Goal: Information Seeking & Learning: Learn about a topic

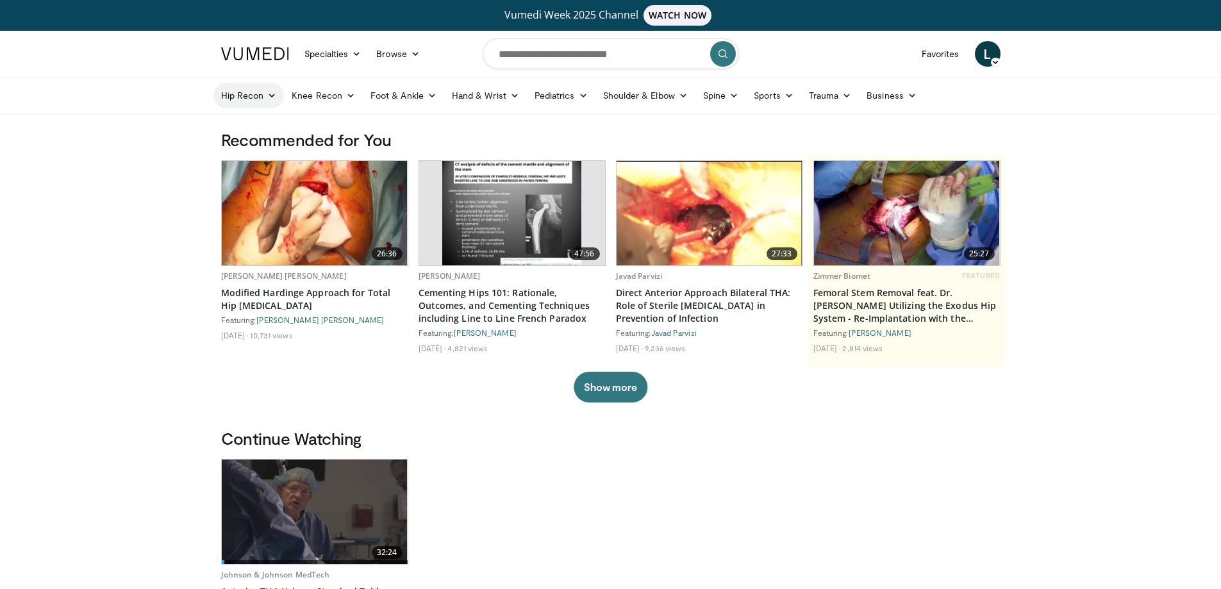
click at [271, 91] on icon at bounding box center [271, 95] width 9 height 9
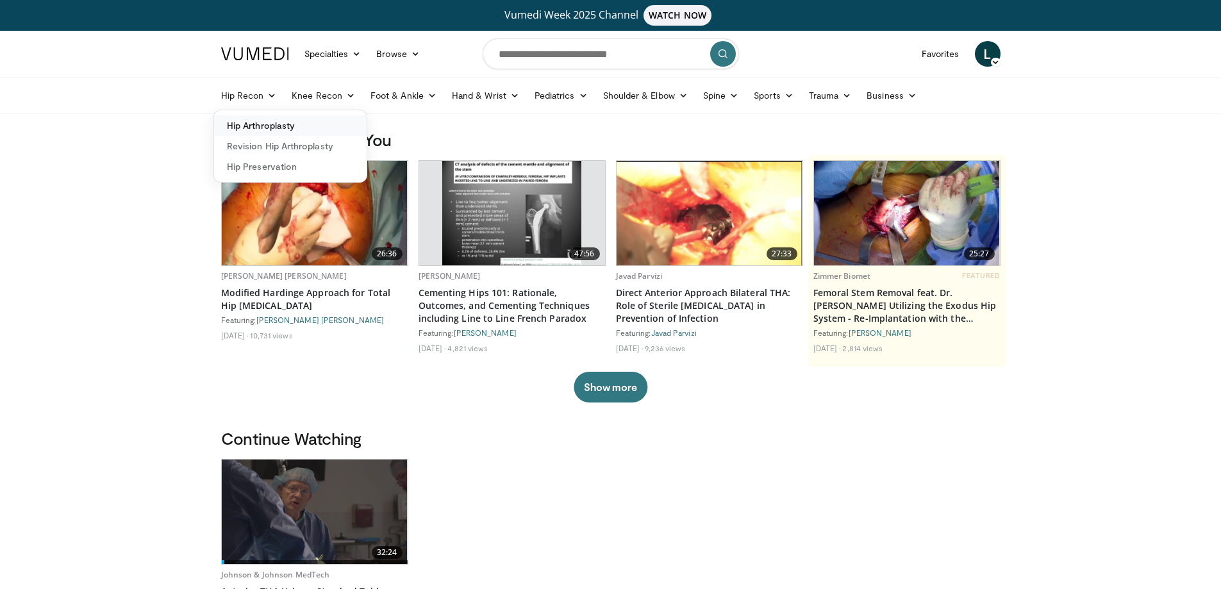
click at [263, 125] on link "Hip Arthroplasty" at bounding box center [290, 125] width 153 height 21
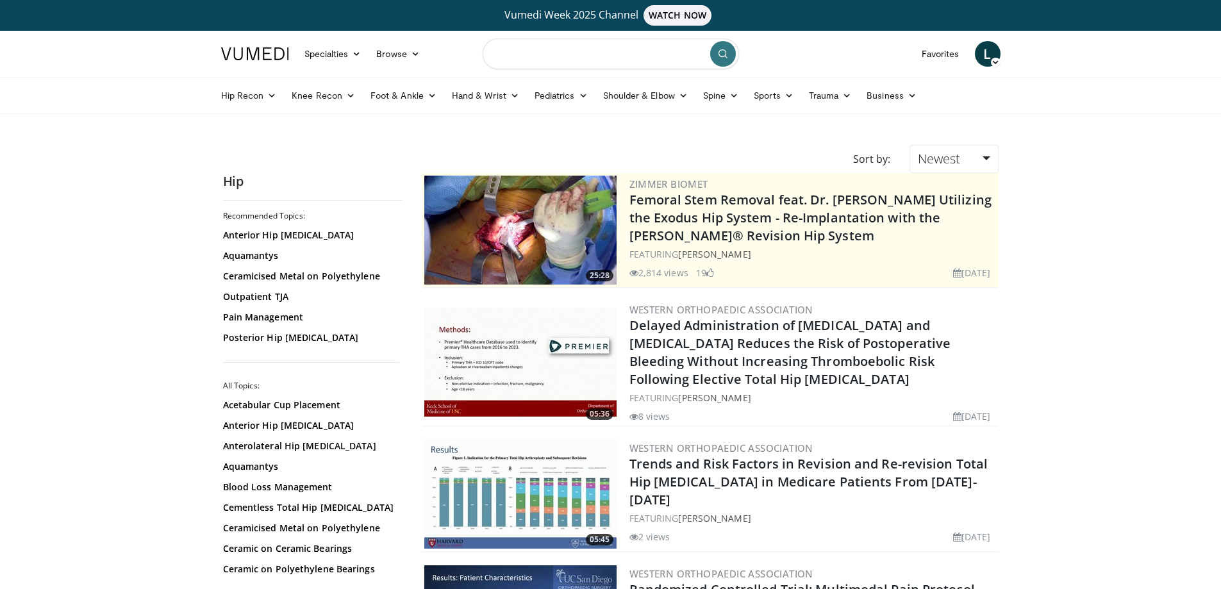
click at [612, 53] on input "Search topics, interventions" at bounding box center [611, 53] width 256 height 31
type input "**********"
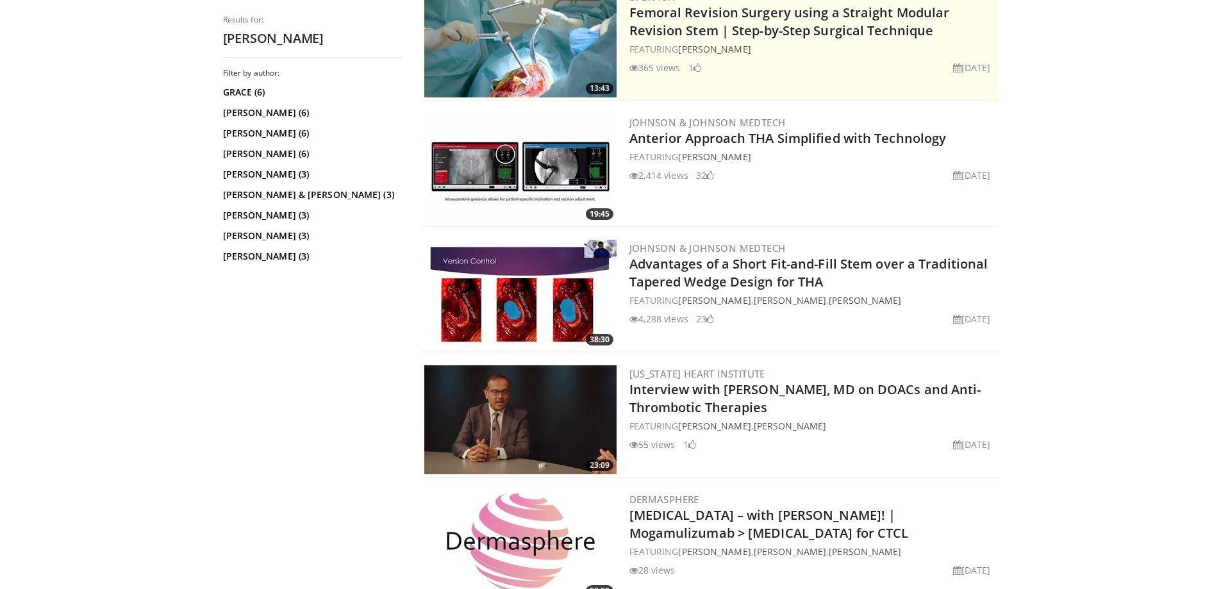
scroll to position [426, 0]
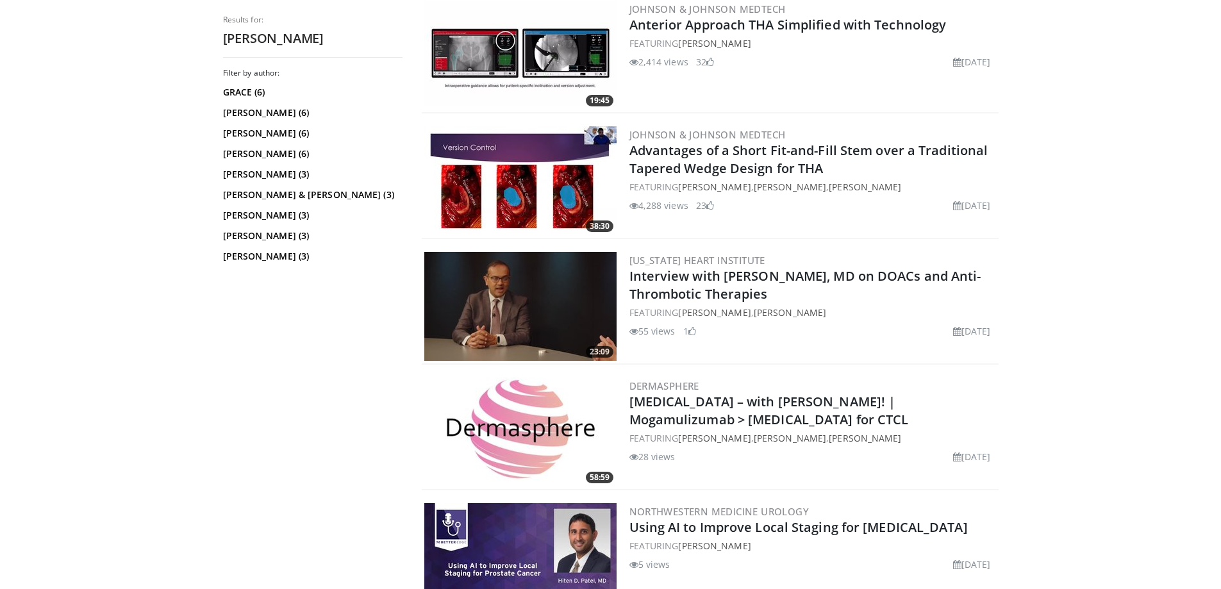
click at [558, 183] on img at bounding box center [520, 180] width 192 height 109
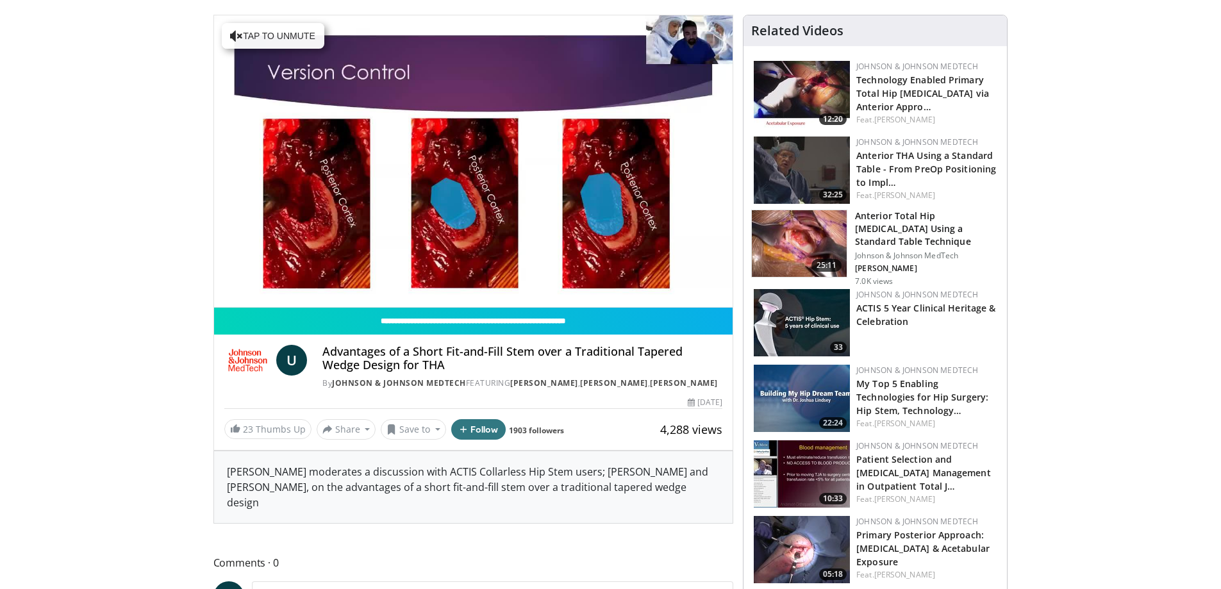
scroll to position [119, 0]
